Goal: Task Accomplishment & Management: Manage account settings

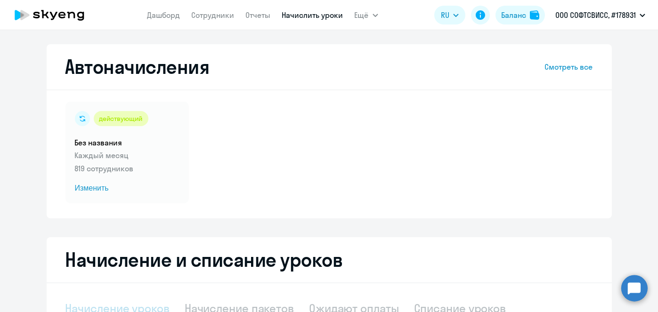
select select "10"
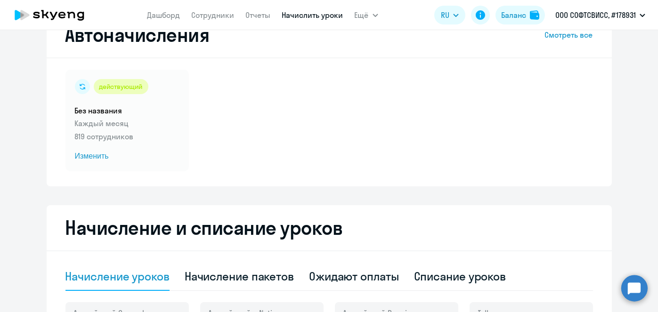
scroll to position [31, 0]
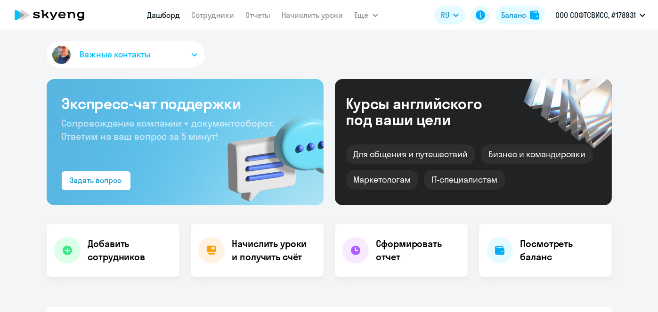
click at [303, 16] on link "Начислить уроки" at bounding box center [312, 14] width 61 height 9
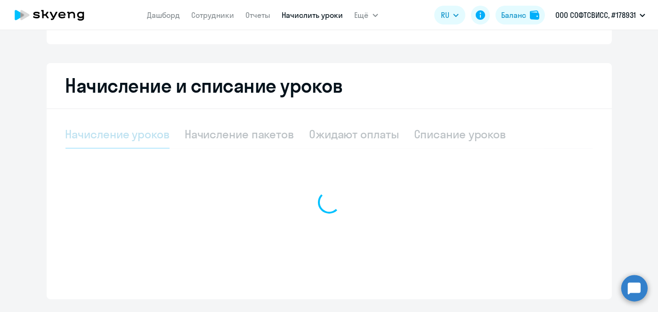
select select "10"
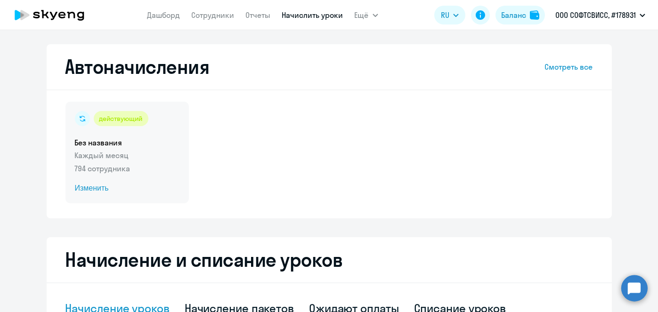
click at [97, 191] on span "Изменить" at bounding box center [127, 188] width 105 height 11
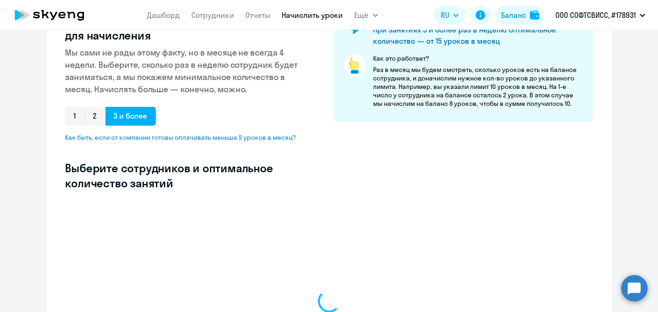
scroll to position [143, 0]
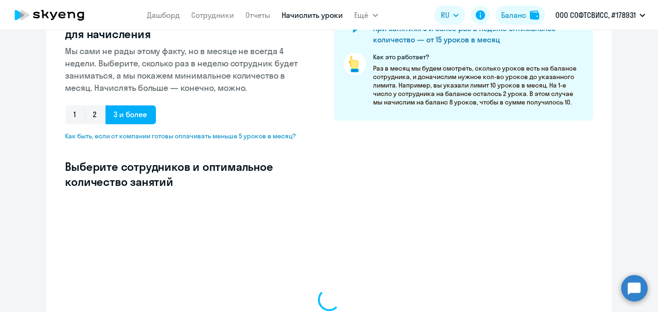
select select "10"
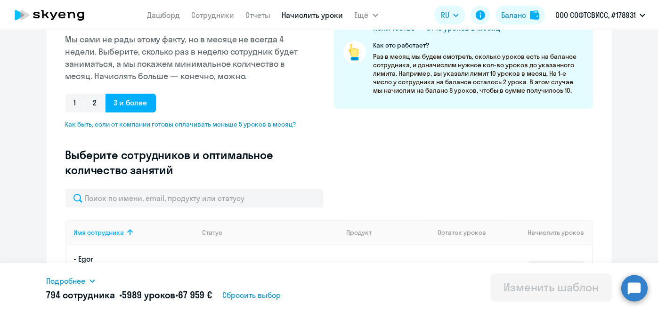
scroll to position [0, 0]
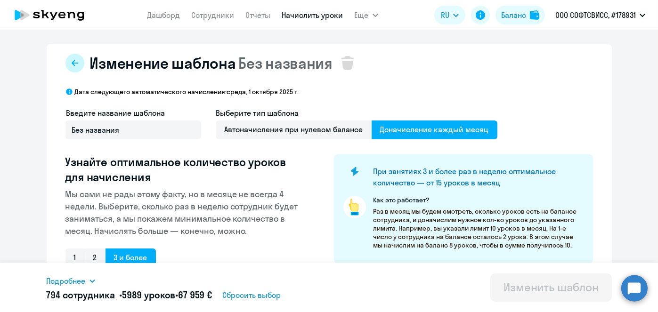
click at [72, 63] on icon at bounding box center [75, 63] width 6 height 6
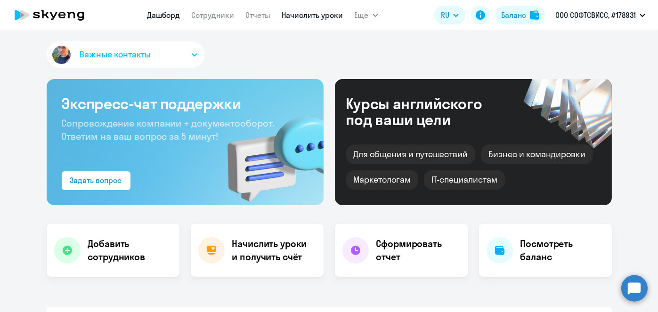
click at [308, 16] on link "Начислить уроки" at bounding box center [312, 14] width 61 height 9
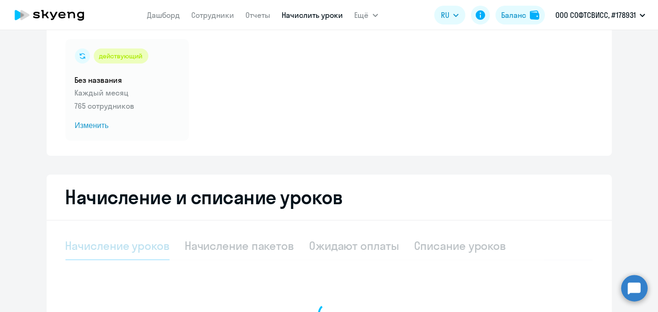
select select "10"
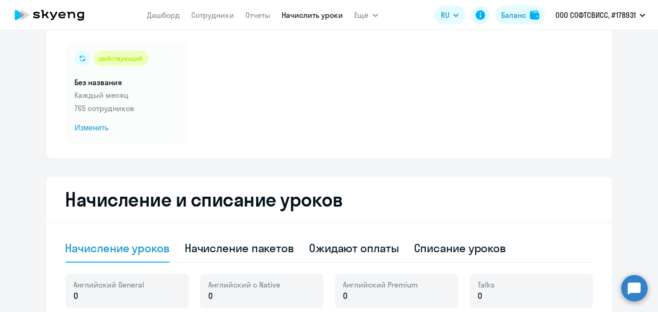
scroll to position [55, 0]
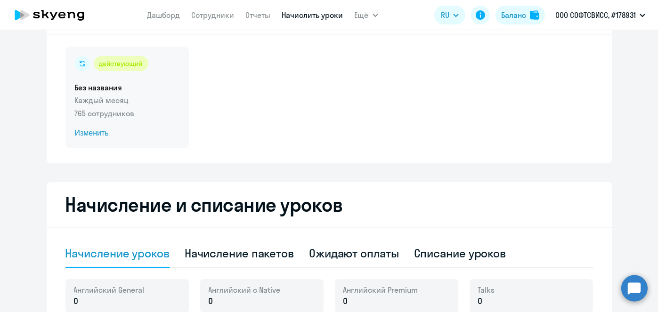
click at [95, 136] on span "Изменить" at bounding box center [127, 133] width 105 height 11
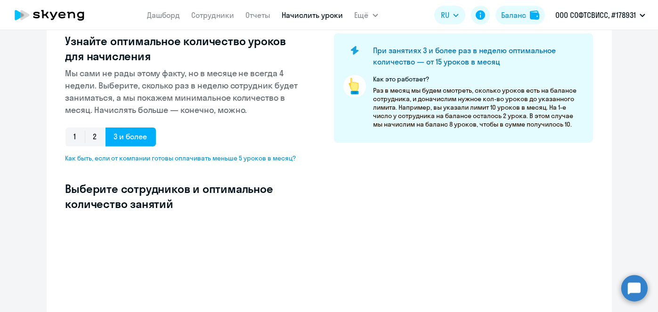
scroll to position [136, 0]
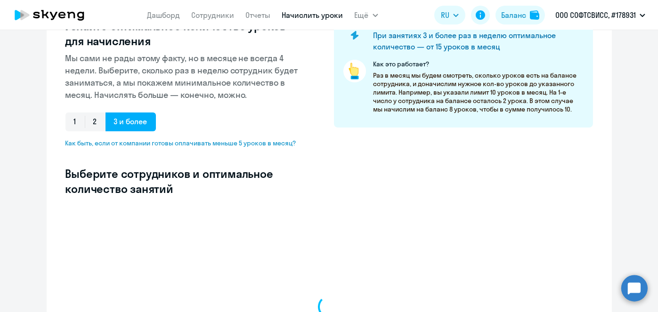
click at [269, 166] on h3 "Выберите сотрудников и оптимальное количество занятий" at bounding box center [184, 181] width 238 height 30
select select "10"
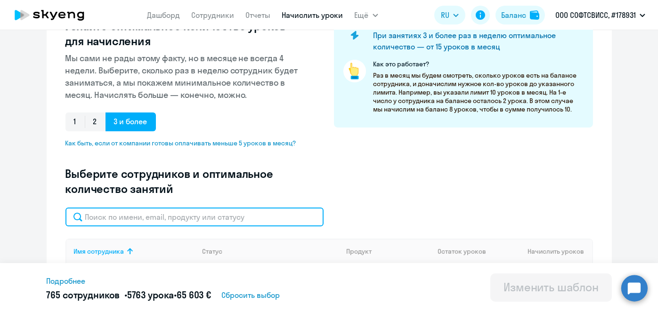
click at [269, 208] on input "text" at bounding box center [194, 217] width 258 height 19
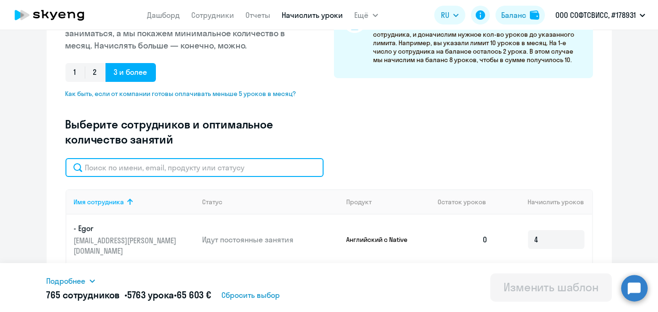
paste input "[PERSON_NAME]"
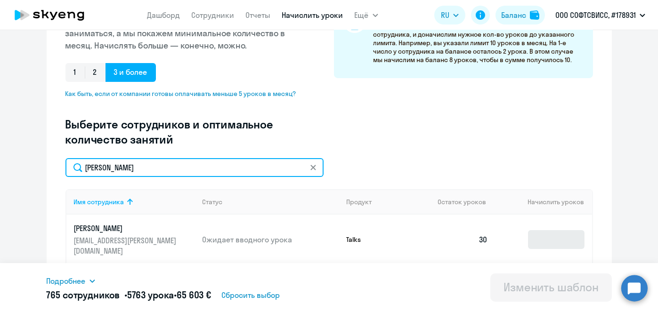
type input "[PERSON_NAME]"
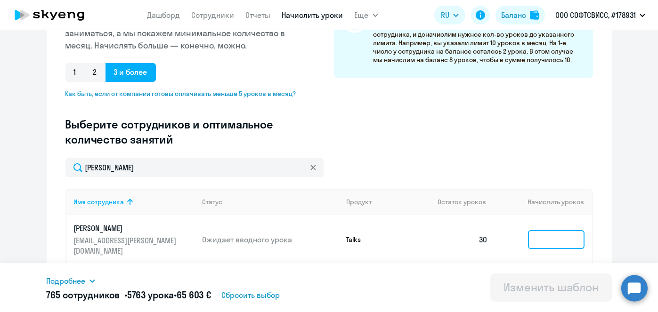
click at [564, 236] on input at bounding box center [556, 239] width 57 height 19
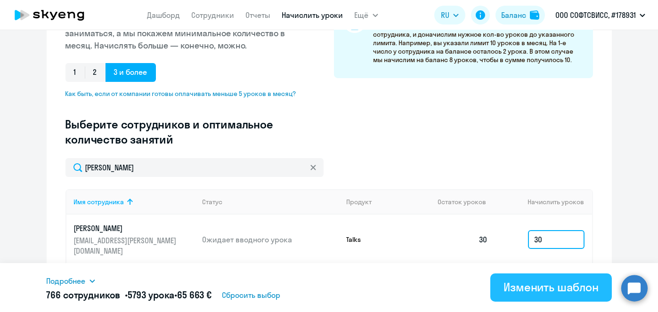
type input "30"
click at [542, 292] on div "Изменить шаблон" at bounding box center [551, 287] width 95 height 15
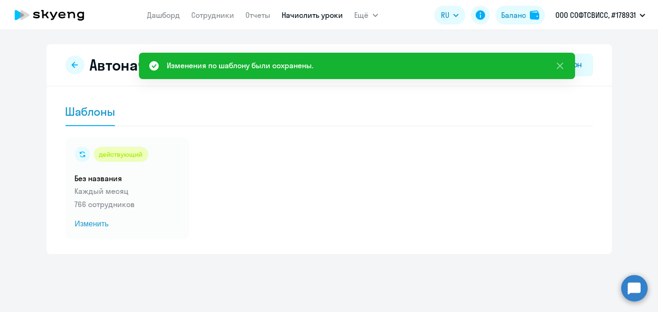
click at [301, 16] on link "Начислить уроки" at bounding box center [312, 14] width 61 height 9
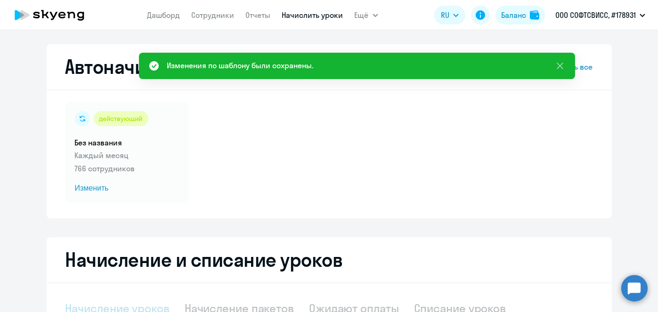
select select "10"
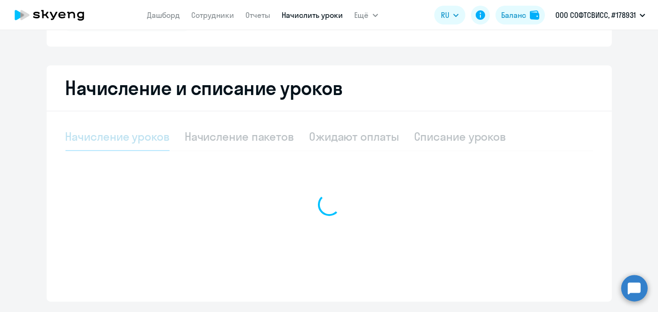
scroll to position [172, 0]
select select "10"
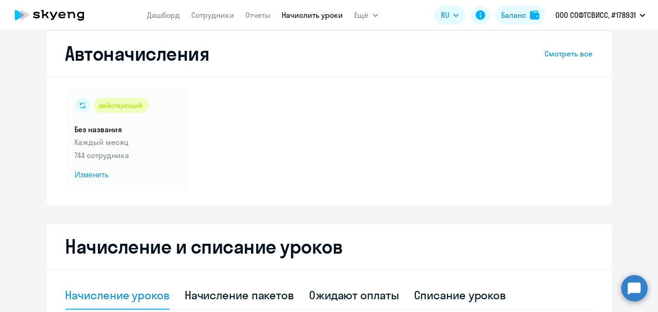
scroll to position [12, 0]
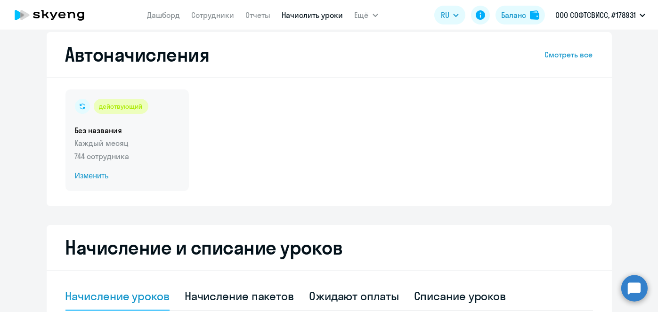
click at [97, 179] on span "Изменить" at bounding box center [127, 176] width 105 height 11
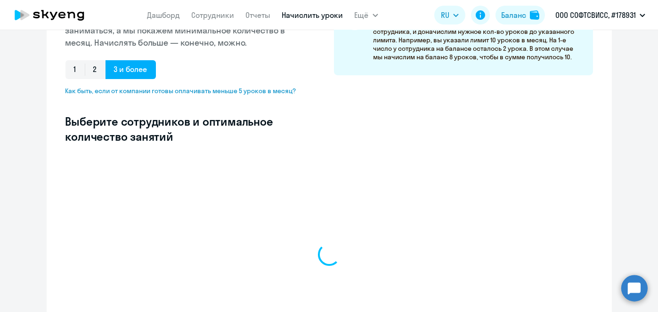
scroll to position [189, 0]
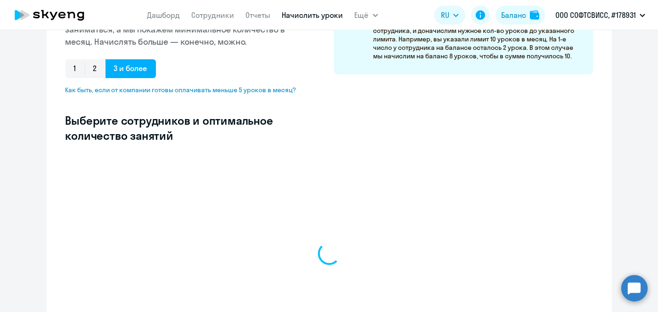
select select "10"
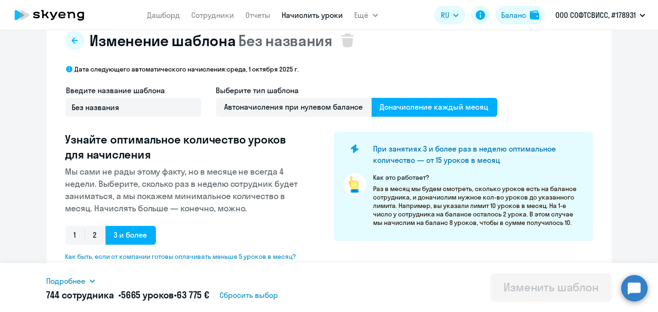
scroll to position [0, 0]
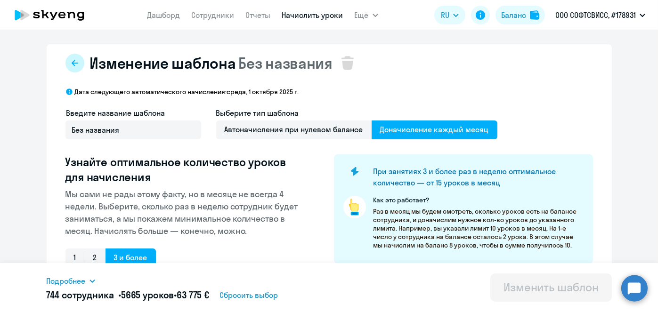
click at [72, 65] on icon at bounding box center [75, 63] width 6 height 6
